Goal: Check status: Check status

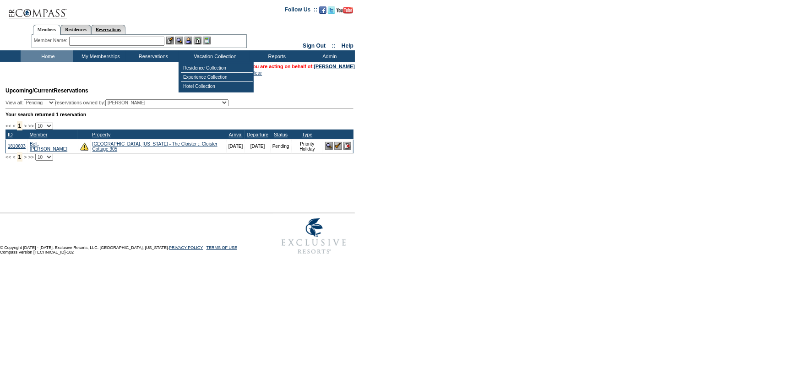
click at [110, 26] on link "Reservations" at bounding box center [108, 30] width 34 height 10
click at [106, 43] on input "text" at bounding box center [87, 41] width 40 height 9
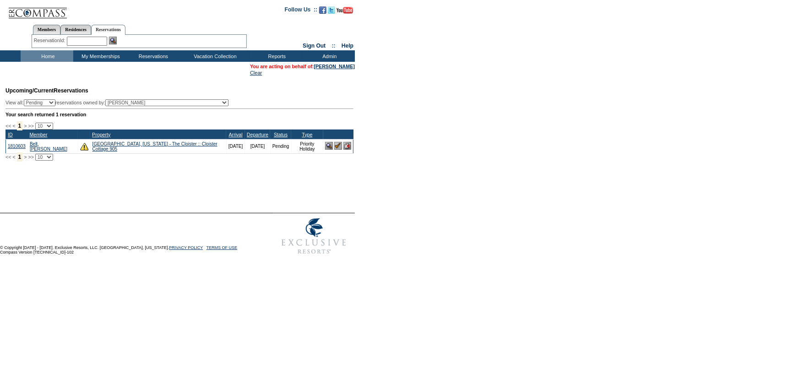
paste input "1759203"
type input "1759203"
click at [111, 39] on img at bounding box center [113, 41] width 8 height 8
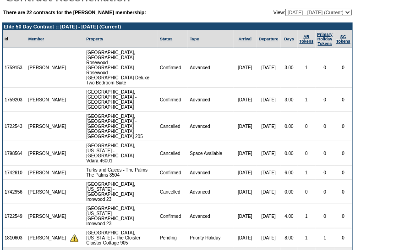
click at [302, 96] on td "1" at bounding box center [307, 100] width 18 height 24
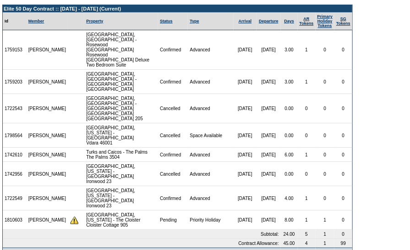
scroll to position [56, 0]
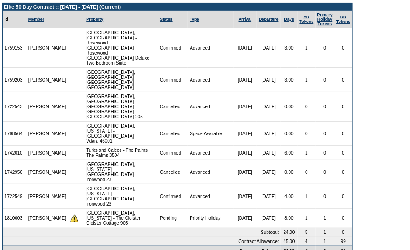
click at [257, 93] on td "[DATE]" at bounding box center [269, 106] width 24 height 29
click at [1, 63] on table "There are 22 contracts for the [PERSON_NAME] membership: View: [DATE] - [DATE] …" at bounding box center [177, 103] width 355 height 308
click at [2, 63] on table "There are 22 contracts for the [PERSON_NAME] membership: View: [DATE] - [DATE] …" at bounding box center [177, 103] width 355 height 308
click at [8, 68] on td "1759203" at bounding box center [15, 80] width 24 height 24
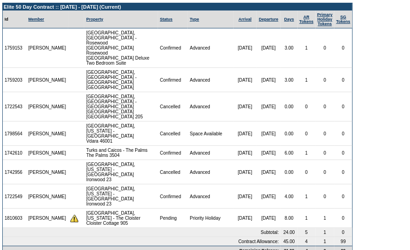
click at [8, 68] on td "1759203" at bounding box center [15, 80] width 24 height 24
click at [259, 166] on td "[DATE]" at bounding box center [269, 172] width 24 height 24
